Goal: Transaction & Acquisition: Purchase product/service

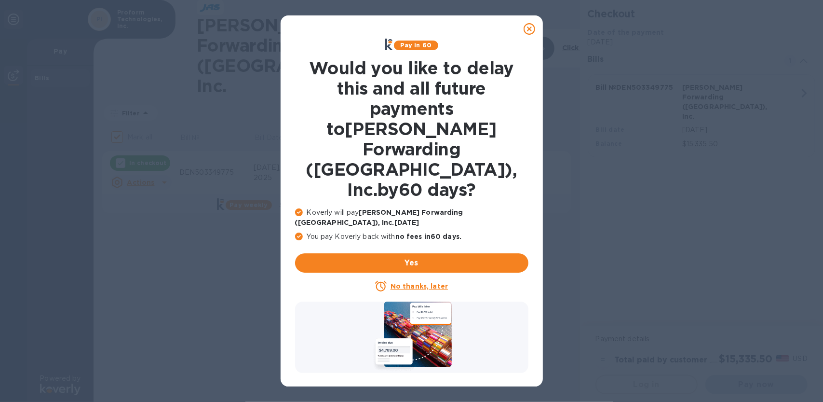
click at [527, 28] on icon at bounding box center [530, 29] width 12 height 12
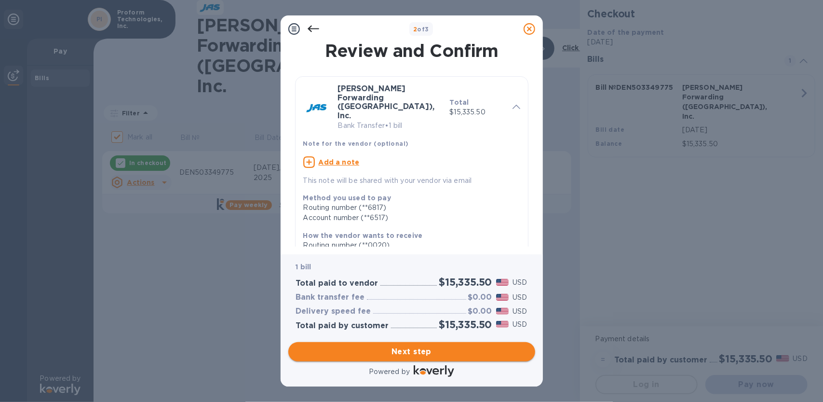
click at [407, 352] on span "Next step" at bounding box center [411, 352] width 231 height 12
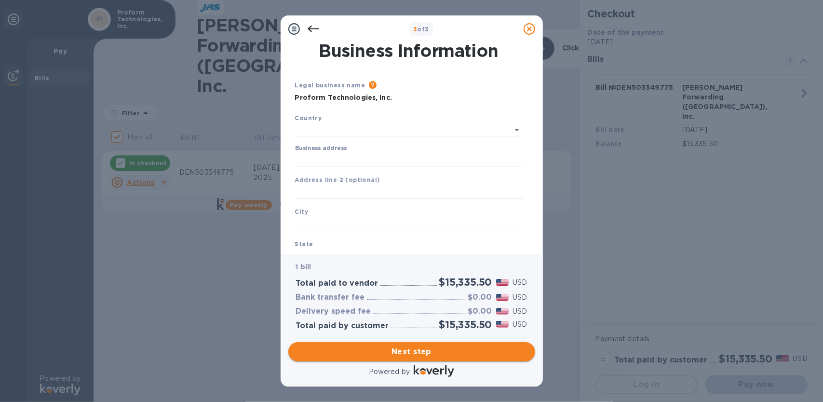
type input "[GEOGRAPHIC_DATA]"
click at [325, 160] on input "Business address" at bounding box center [409, 157] width 228 height 14
type input "[STREET_ADDRESS]"
click at [320, 222] on input "text" at bounding box center [409, 222] width 228 height 14
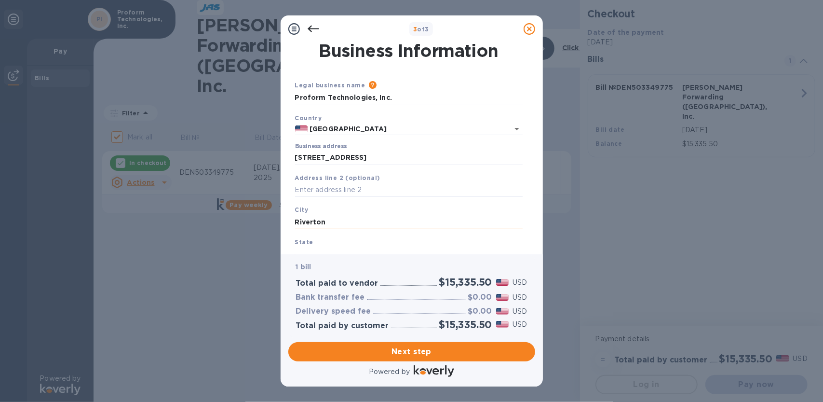
type input "Riverton"
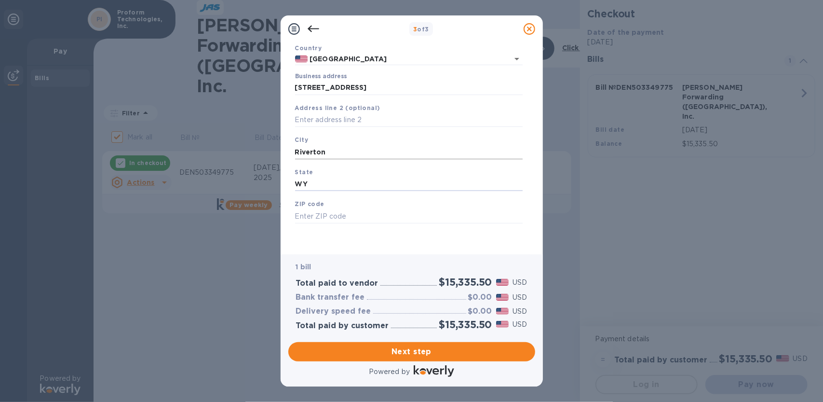
type input "WY"
type input "82501"
click at [437, 348] on span "Next step" at bounding box center [411, 352] width 231 height 12
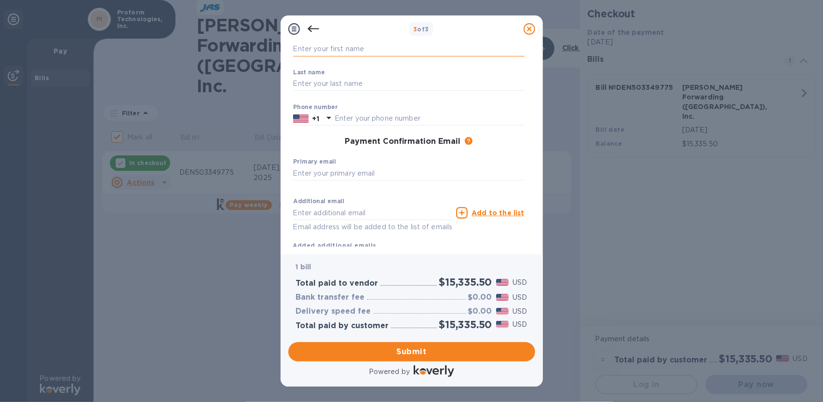
click at [330, 49] on input "text" at bounding box center [408, 49] width 231 height 14
type input "[PERSON_NAME]"
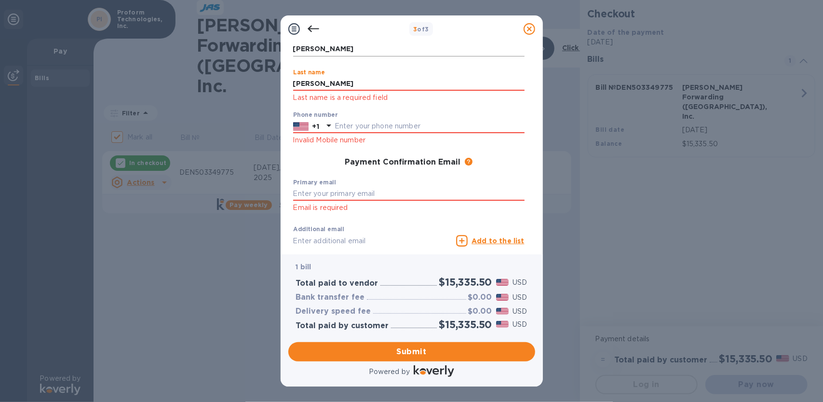
type input "[PERSON_NAME]"
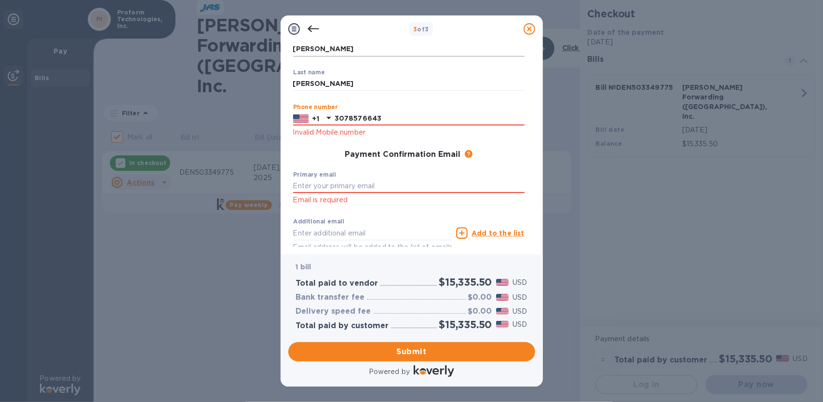
type input "3078576643"
type input "[PERSON_NAME][EMAIL_ADDRESS][DOMAIN_NAME]"
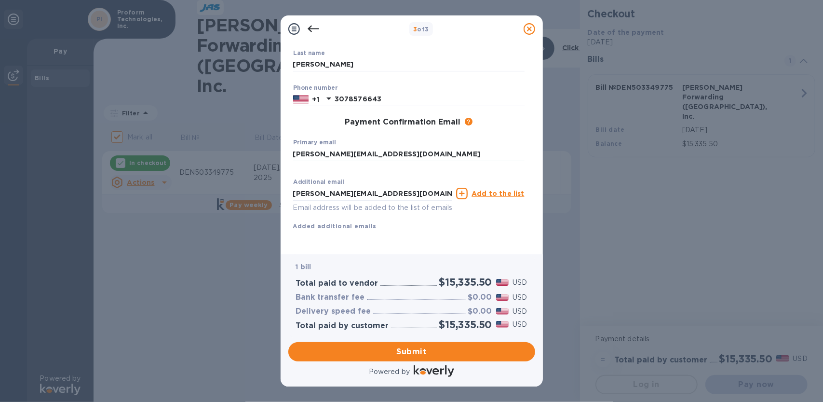
scroll to position [100, 0]
click at [429, 349] on span "Submit" at bounding box center [411, 352] width 231 height 12
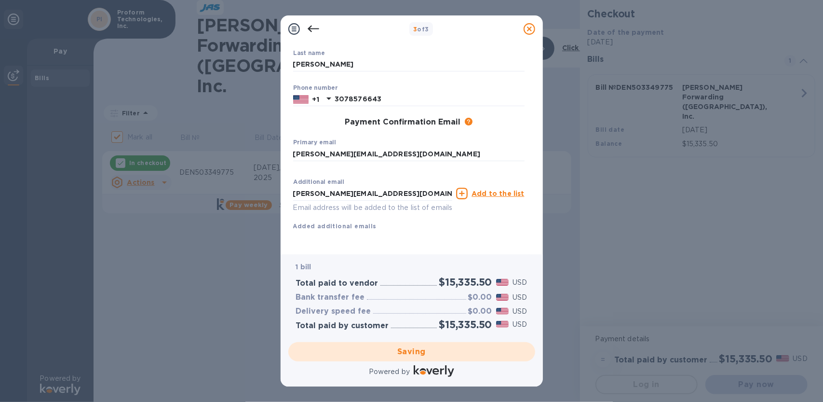
checkbox input "false"
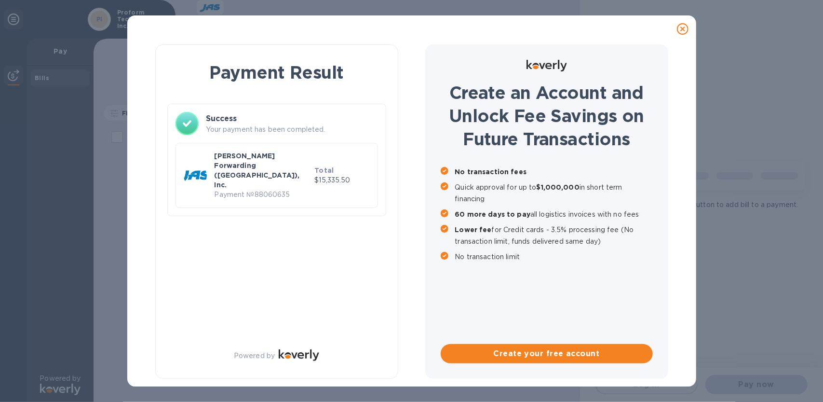
scroll to position [0, 0]
drag, startPoint x: 214, startPoint y: 168, endPoint x: 290, endPoint y: 173, distance: 76.3
click at [290, 173] on div "[PERSON_NAME] Forwarding ([GEOGRAPHIC_DATA]), Inc. Payment № 88060635" at bounding box center [263, 175] width 100 height 53
copy p "Payment № 88060635"
